Goal: Information Seeking & Learning: Learn about a topic

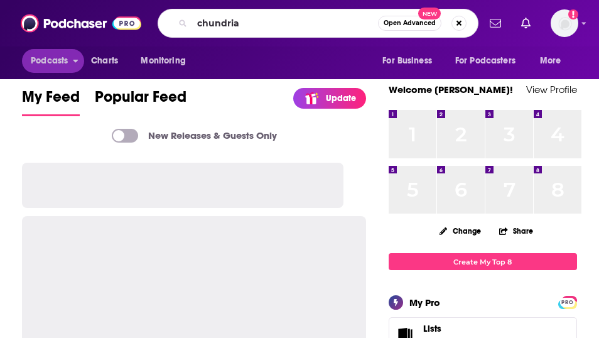
type input "chundria"
drag, startPoint x: 0, startPoint y: 0, endPoint x: 68, endPoint y: 61, distance: 91.2
click at [68, 61] on span "Podcasts" at bounding box center [49, 61] width 37 height 18
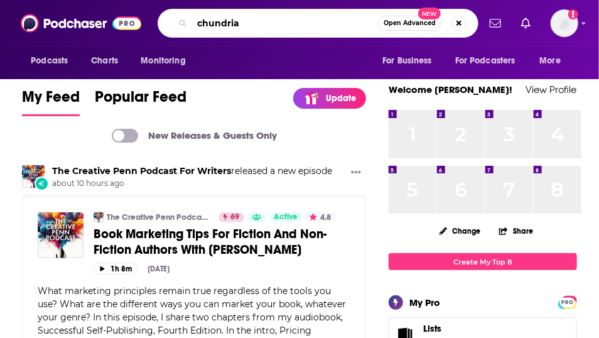
click at [275, 18] on input "chundria" at bounding box center [285, 23] width 186 height 20
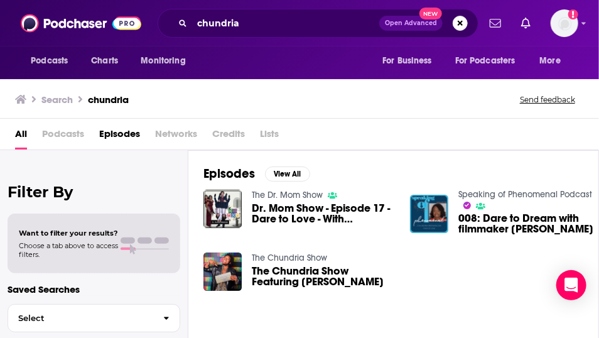
click at [327, 263] on link "The Chundria Show" at bounding box center [289, 257] width 75 height 11
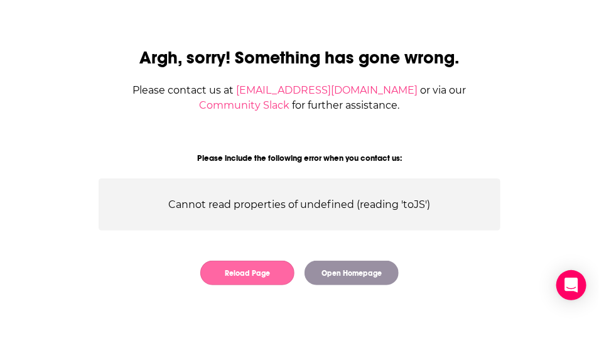
click at [266, 285] on button "Reload Page" at bounding box center [247, 273] width 94 height 24
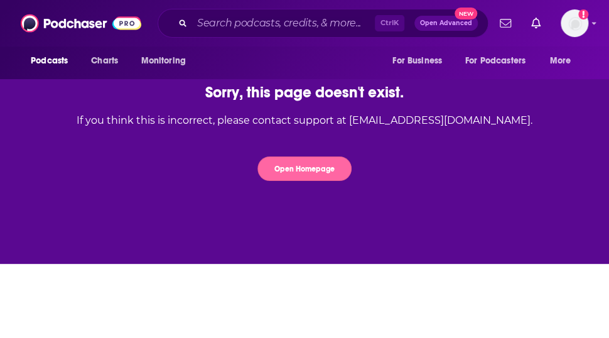
click at [296, 181] on button "Open Homepage" at bounding box center [304, 168] width 94 height 24
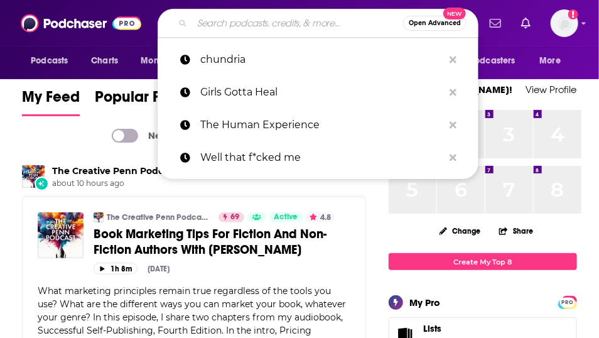
click at [246, 19] on input "Search podcasts, credits, & more..." at bounding box center [297, 23] width 211 height 20
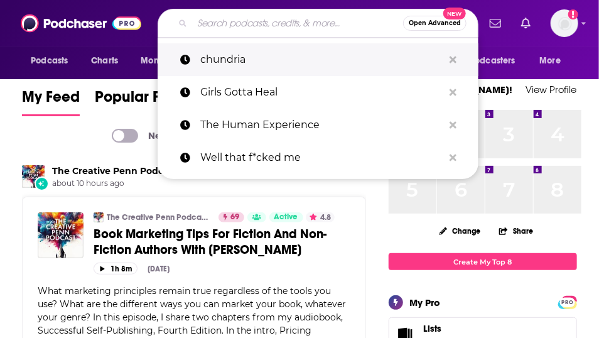
click at [239, 59] on p "chundria" at bounding box center [321, 59] width 243 height 33
type input "chundria"
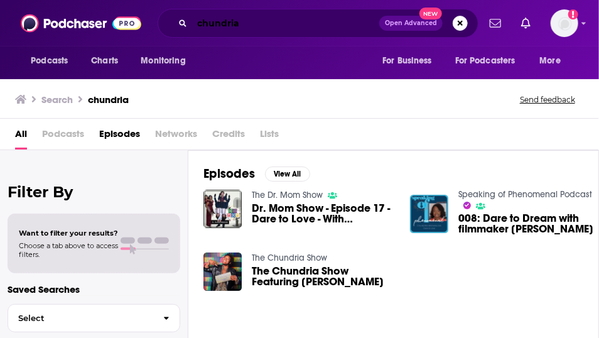
click at [256, 29] on input "chundria" at bounding box center [285, 23] width 187 height 20
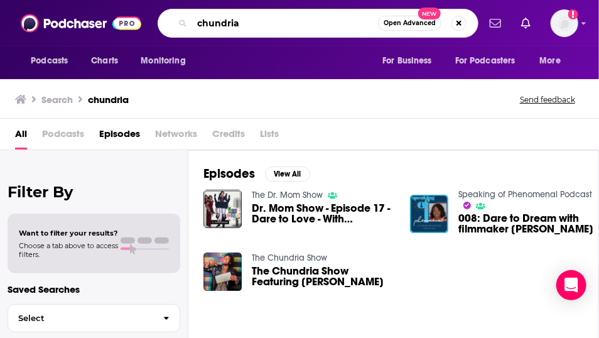
click at [251, 21] on input "chundria" at bounding box center [285, 23] width 186 height 20
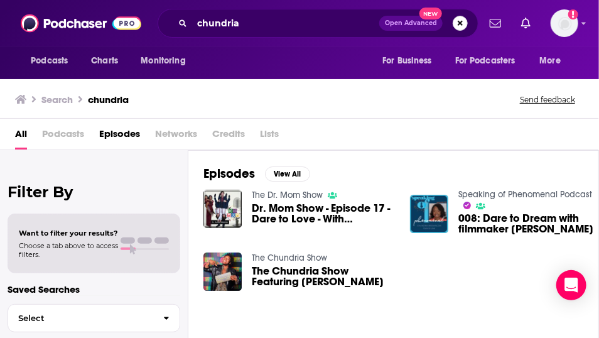
click at [453, 19] on button "Search podcasts, credits, & more..." at bounding box center [460, 23] width 15 height 15
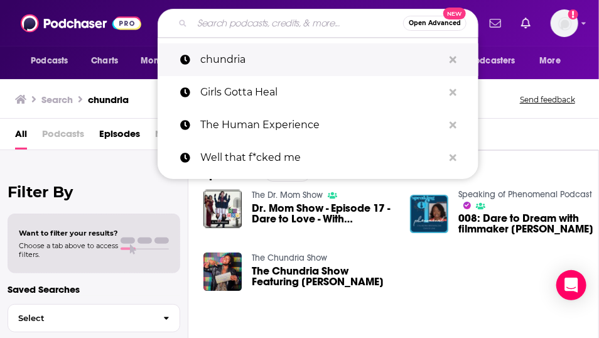
click at [254, 62] on p "chundria" at bounding box center [321, 59] width 243 height 33
type input "chundria"
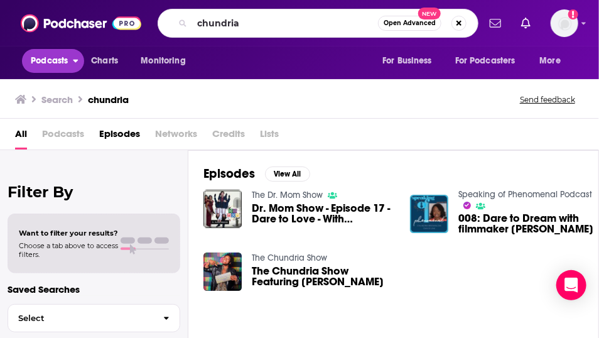
click at [59, 70] on span "Podcasts" at bounding box center [49, 61] width 37 height 18
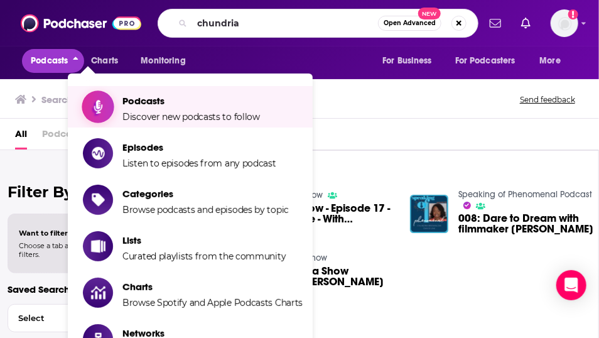
click at [179, 101] on span "Podcasts" at bounding box center [191, 101] width 138 height 12
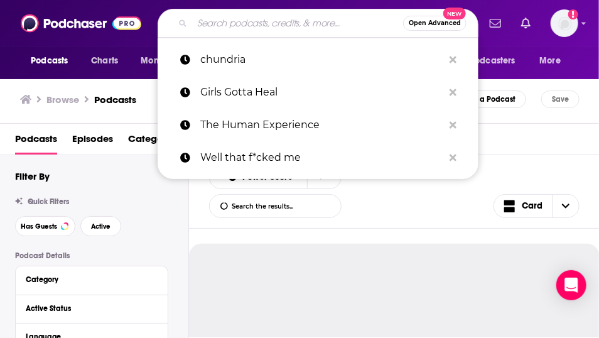
click at [231, 21] on input "Search podcasts, credits, & more..." at bounding box center [297, 23] width 211 height 20
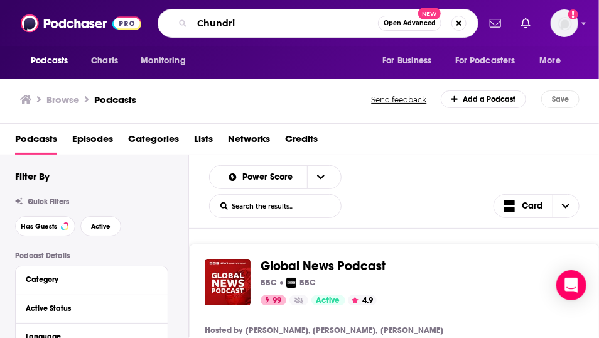
type input "Chundria"
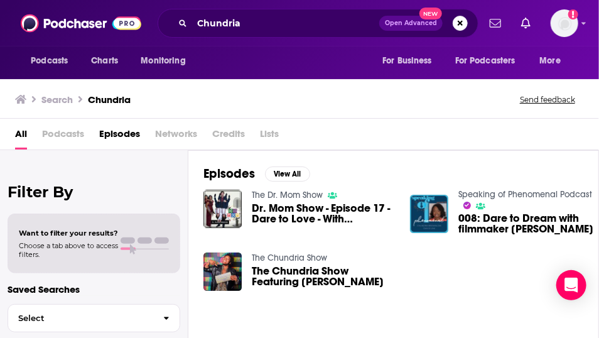
click at [336, 287] on span "The Chundria Show Featuring [PERSON_NAME]" at bounding box center [323, 276] width 143 height 21
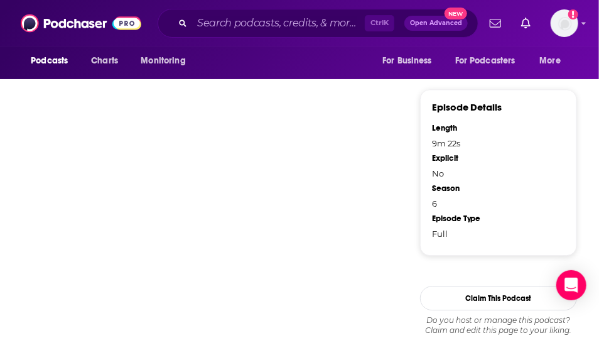
scroll to position [1077, 0]
